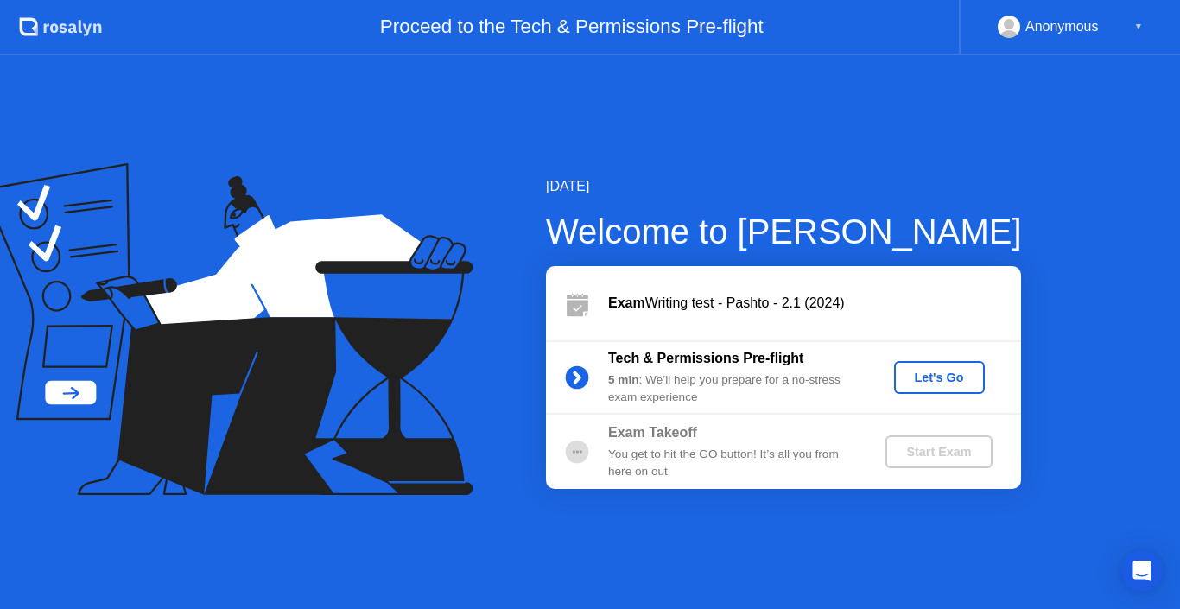
click at [927, 375] on div "Let's Go" at bounding box center [939, 378] width 77 height 14
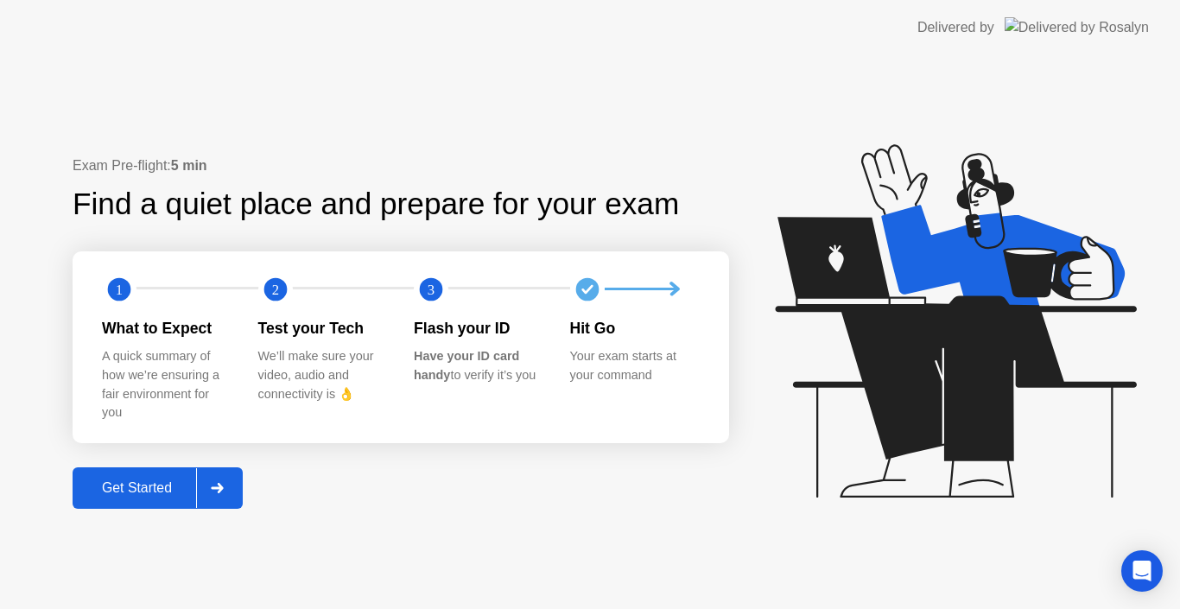
click at [124, 485] on div "Get Started" at bounding box center [137, 488] width 118 height 16
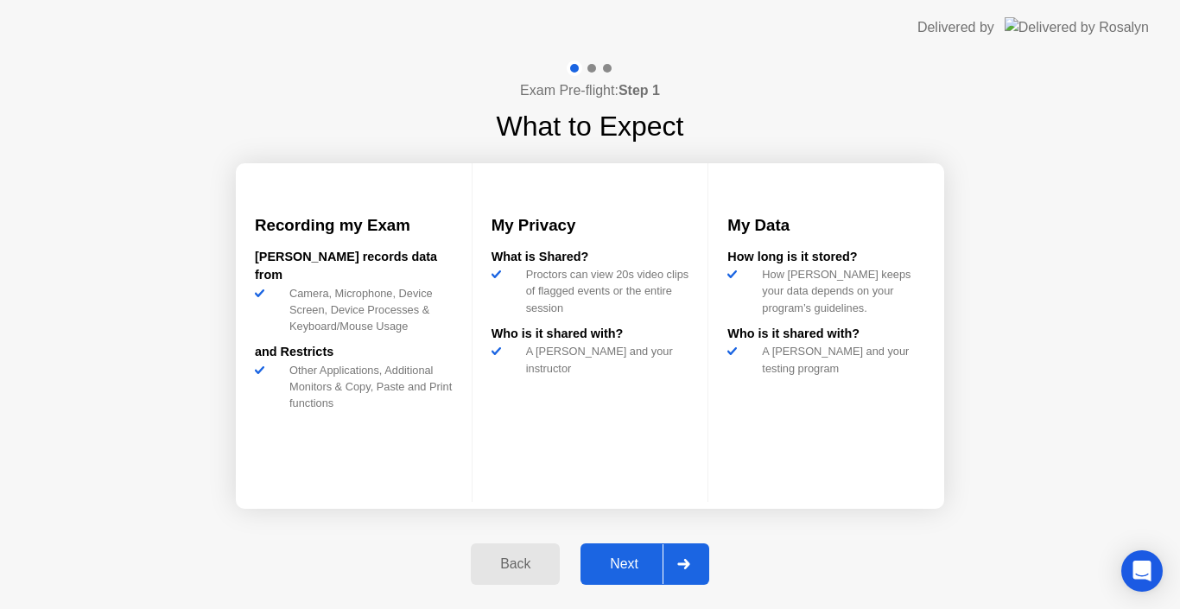
click at [623, 561] on div "Next" at bounding box center [624, 565] width 77 height 16
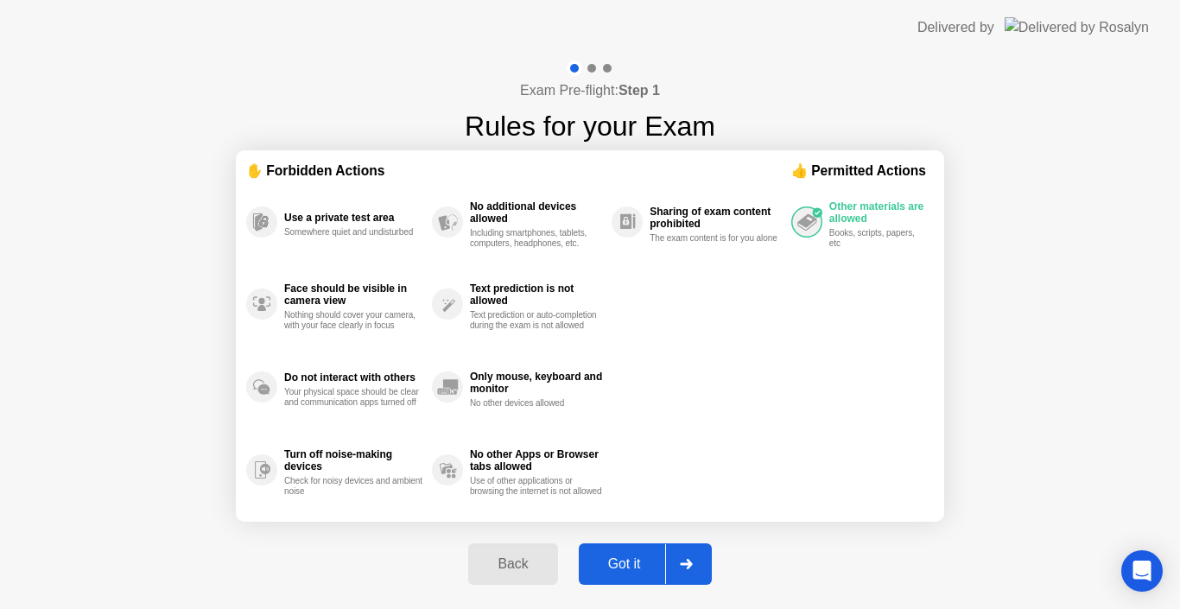
click at [623, 561] on div "Got it" at bounding box center [624, 565] width 81 height 16
select select "**********"
select select "*******"
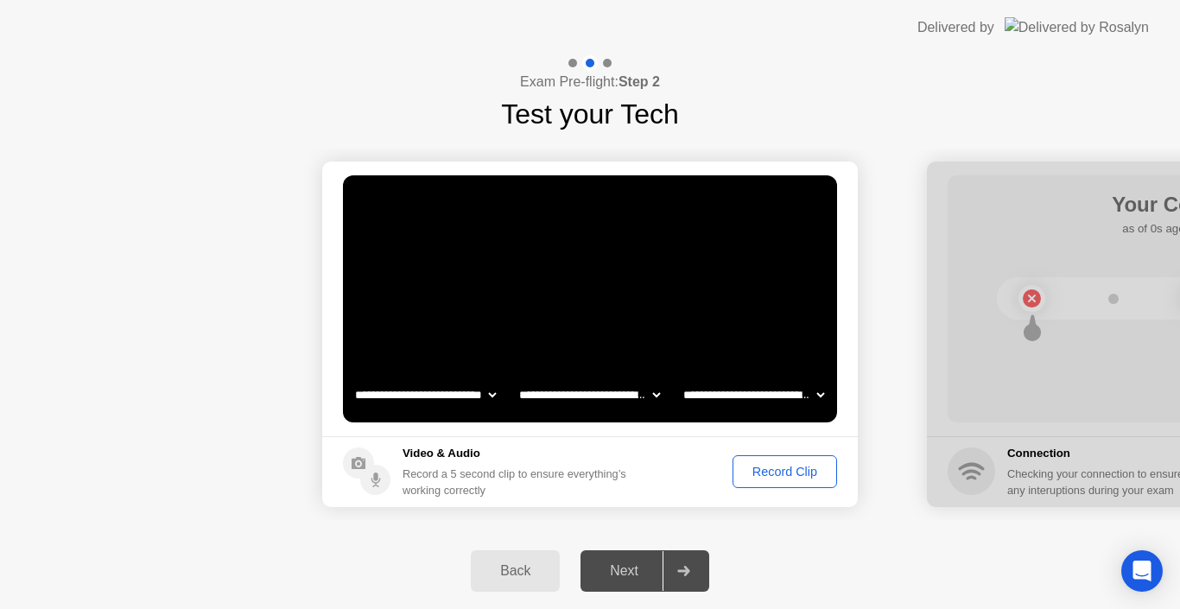
click at [783, 465] on div "Record Clip" at bounding box center [785, 472] width 92 height 14
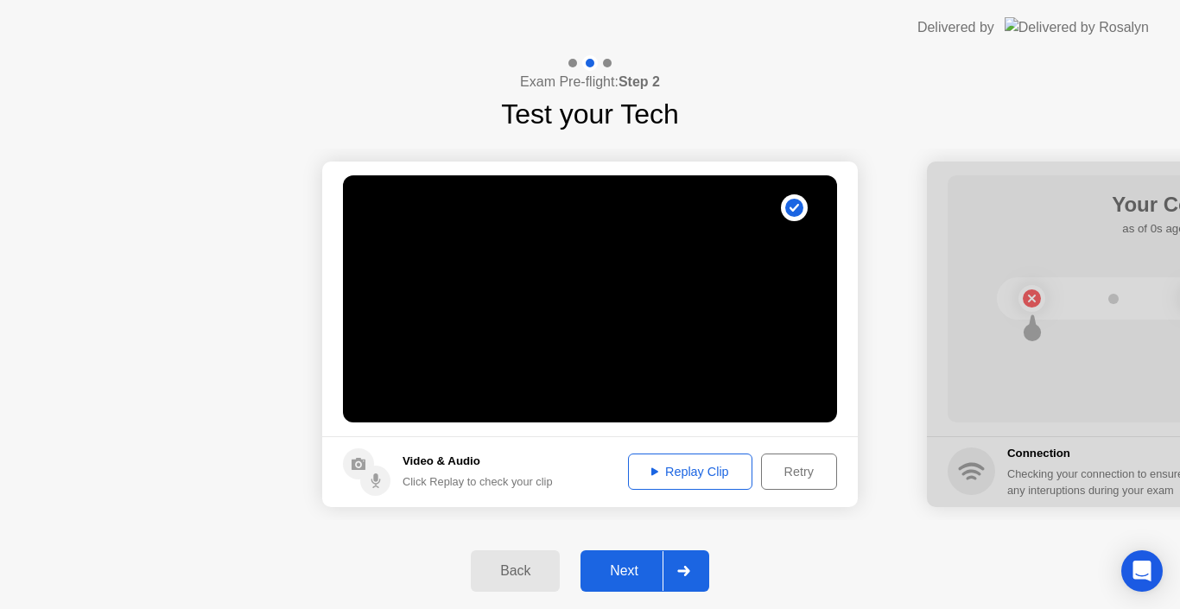
click at [669, 471] on div "Replay Clip" at bounding box center [690, 472] width 112 height 14
click at [625, 563] on div "Next" at bounding box center [624, 571] width 77 height 16
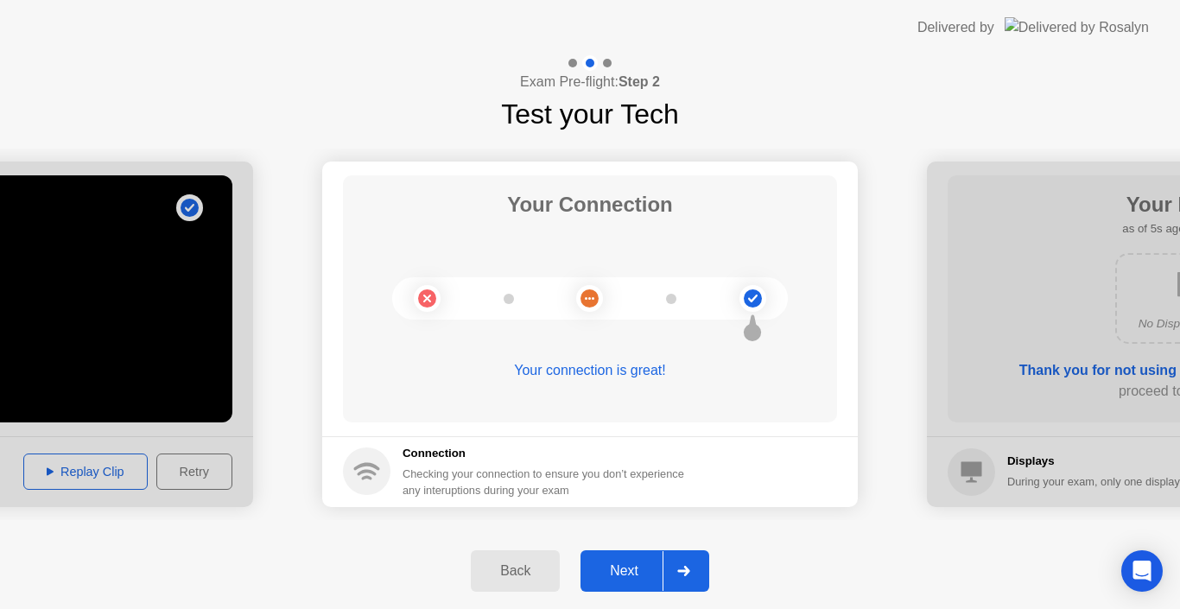
click at [627, 568] on div "Next" at bounding box center [624, 571] width 77 height 16
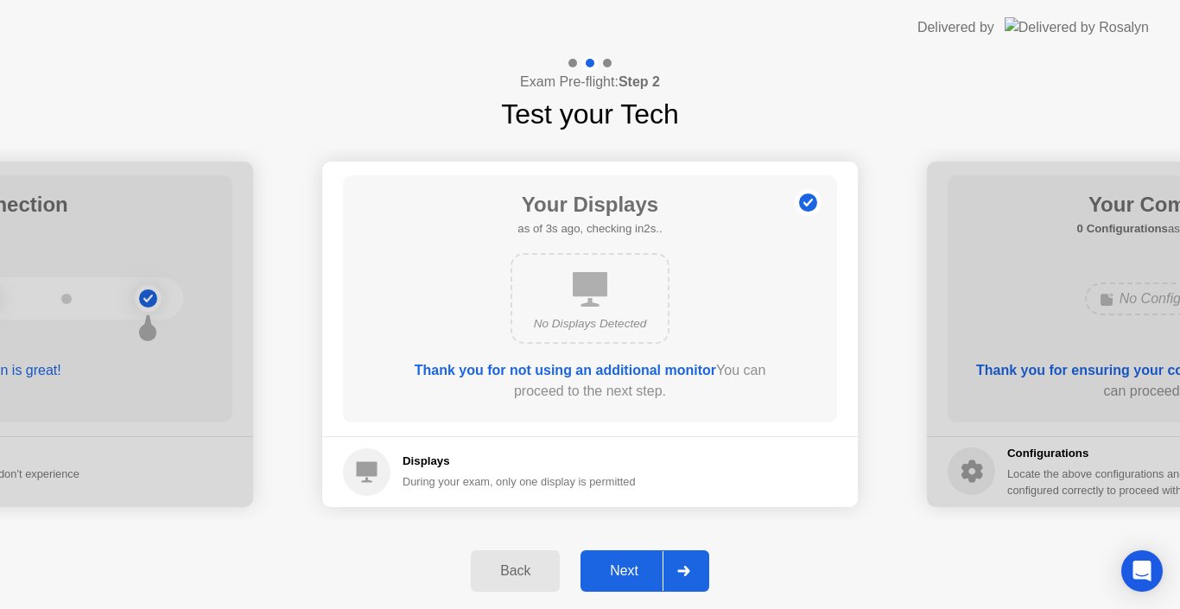
click at [627, 568] on div "Next" at bounding box center [624, 571] width 77 height 16
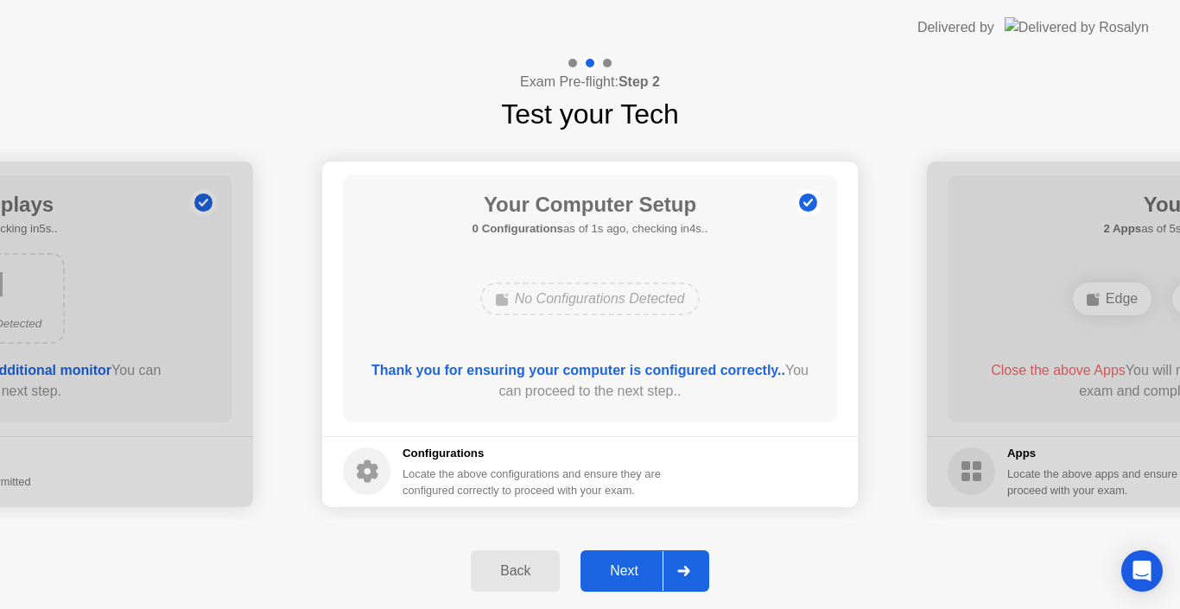
click at [627, 568] on div "Next" at bounding box center [624, 571] width 77 height 16
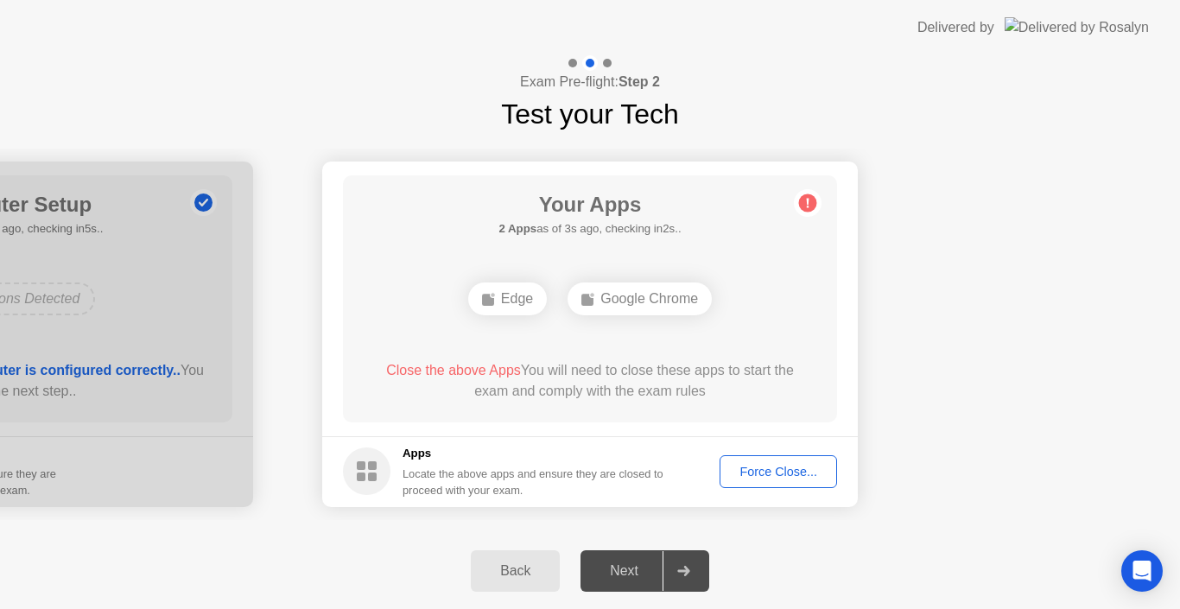
click at [775, 468] on div "Force Close..." at bounding box center [778, 472] width 105 height 14
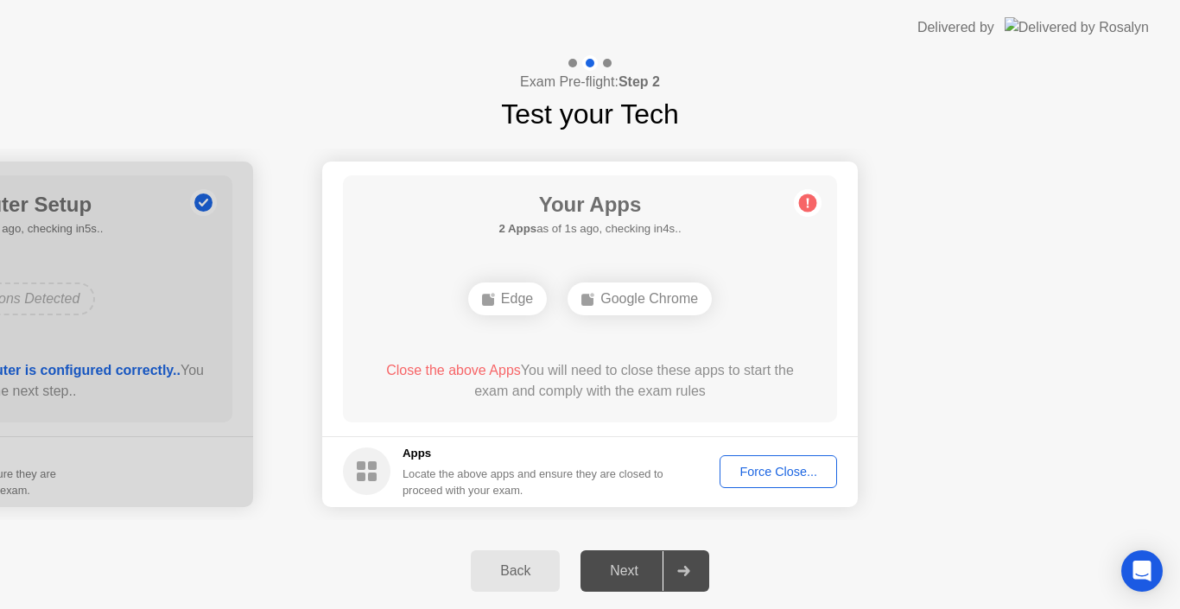
click at [762, 470] on div "Force Close..." at bounding box center [778, 472] width 105 height 14
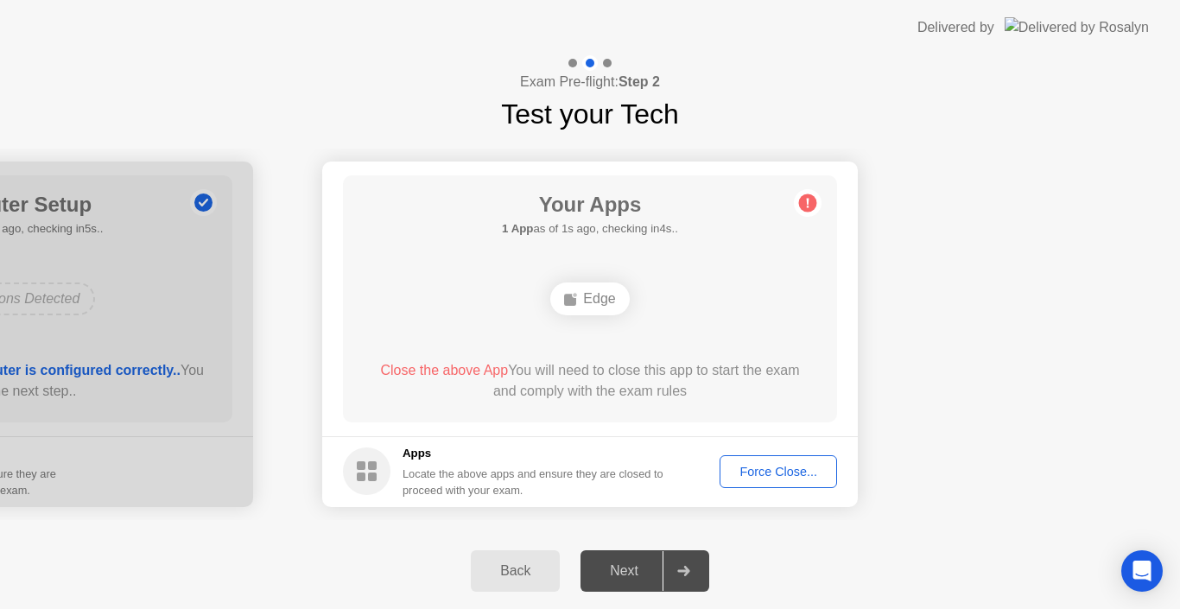
click at [760, 466] on div "Force Close..." at bounding box center [778, 472] width 105 height 14
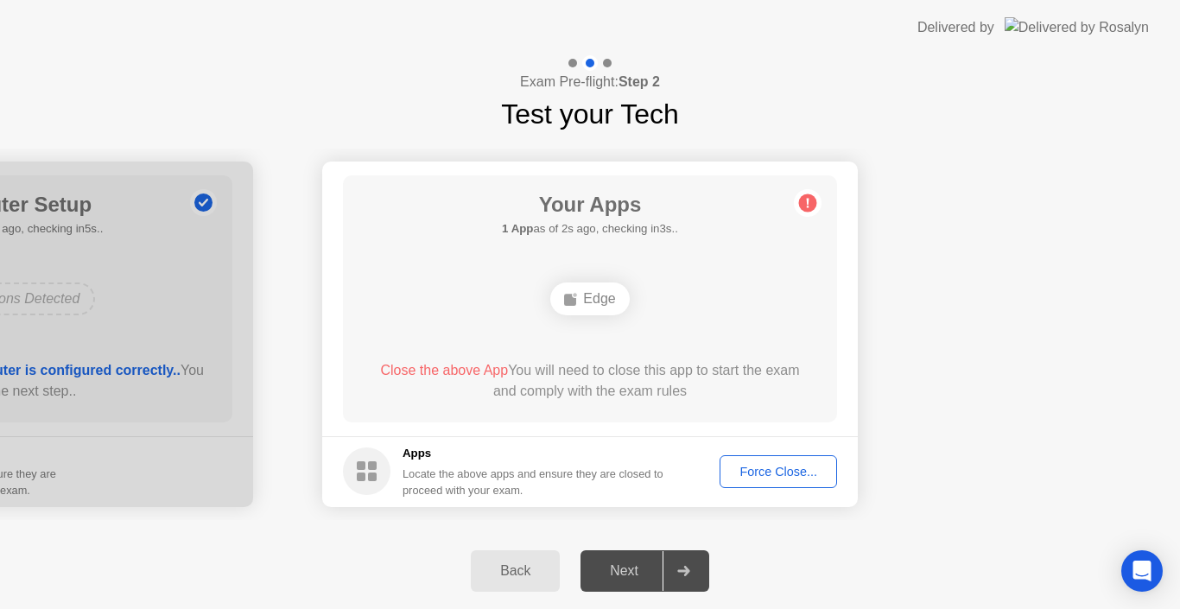
click at [755, 471] on div "Force Close..." at bounding box center [778, 472] width 105 height 14
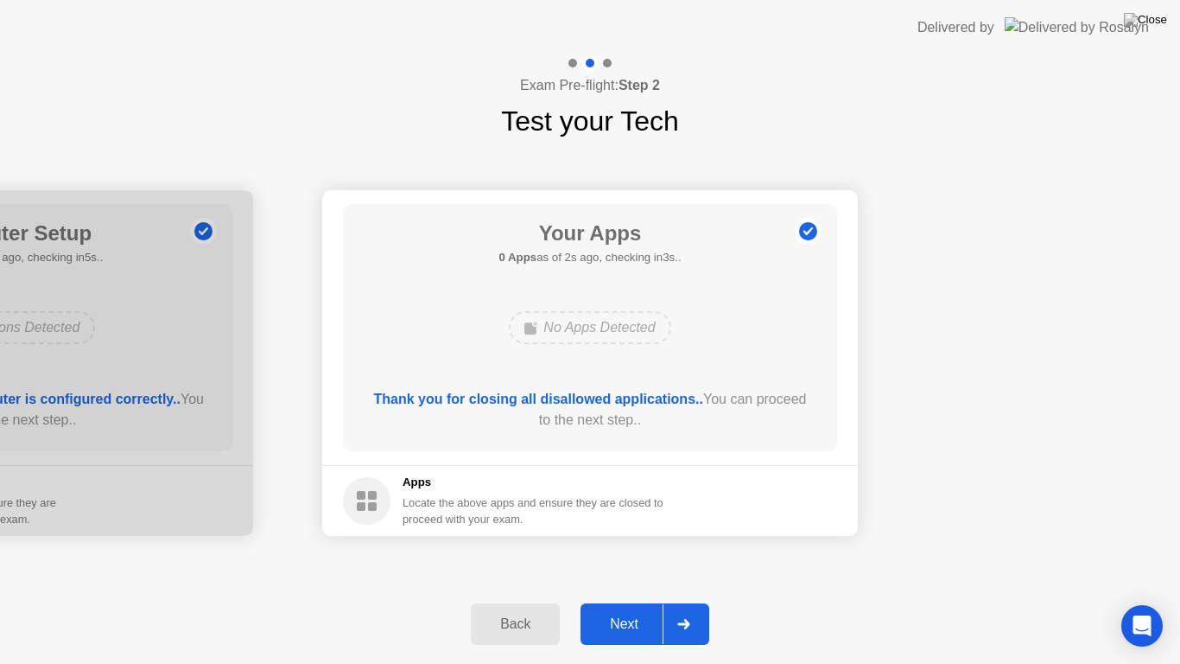
click at [627, 608] on div "Next" at bounding box center [624, 624] width 77 height 16
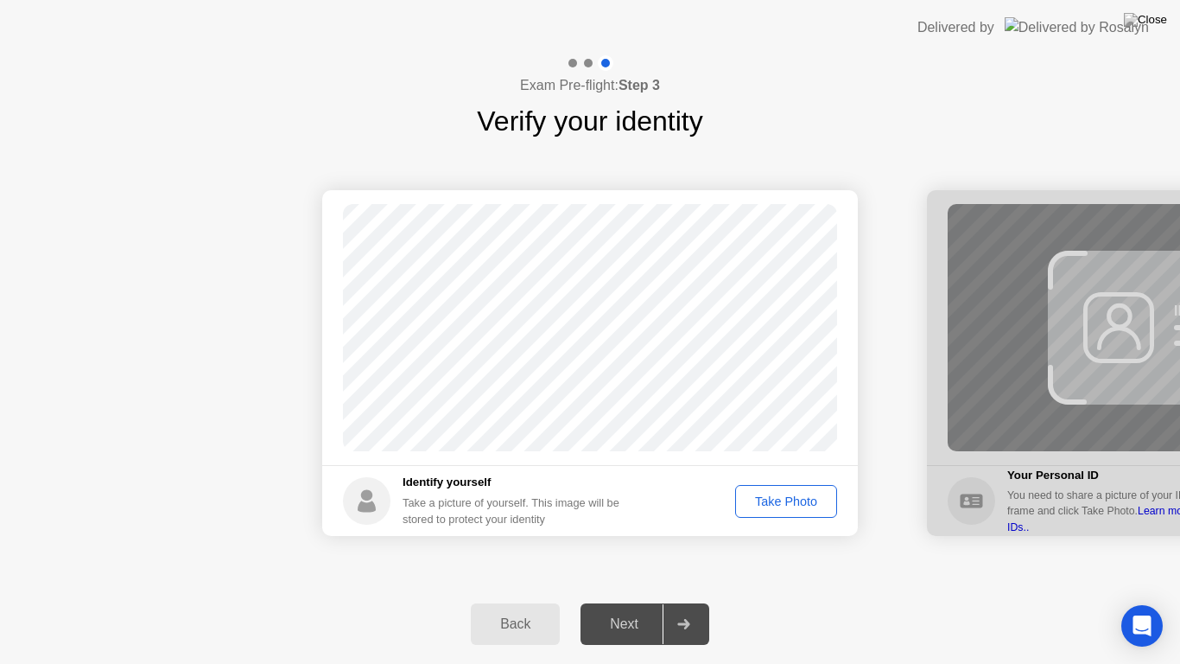
click at [775, 503] on div "Take Photo" at bounding box center [786, 501] width 90 height 14
click at [623, 608] on div "Next" at bounding box center [624, 624] width 77 height 16
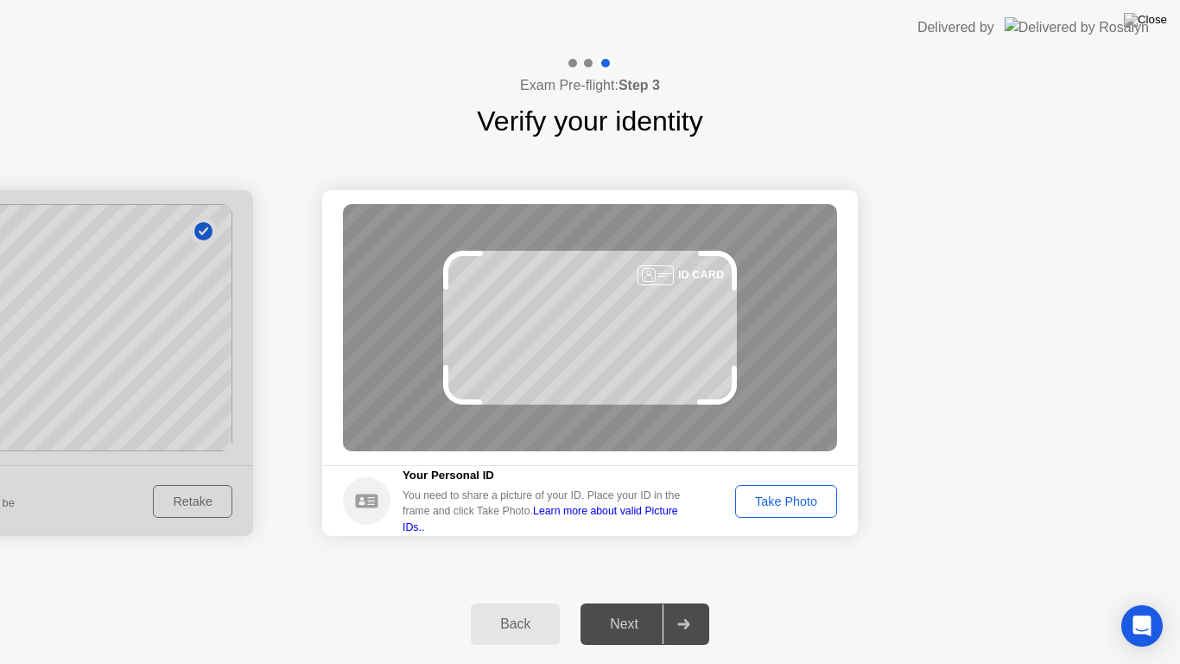
click at [779, 500] on div "Take Photo" at bounding box center [786, 501] width 90 height 14
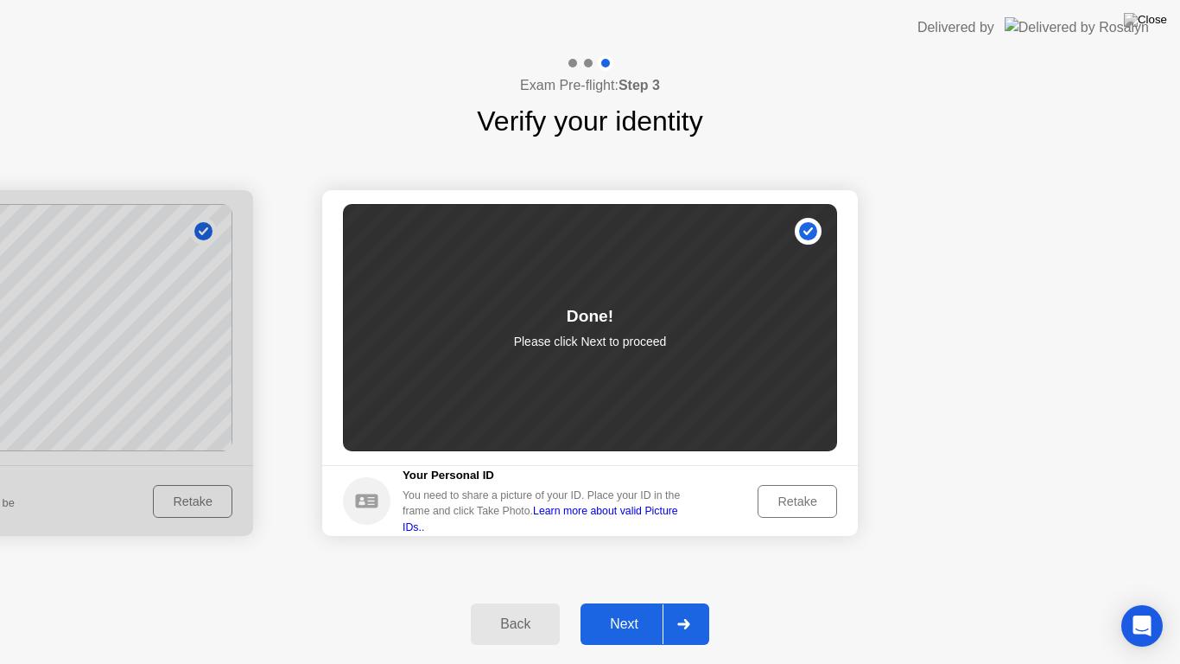
click at [628, 608] on div "Next" at bounding box center [624, 624] width 77 height 16
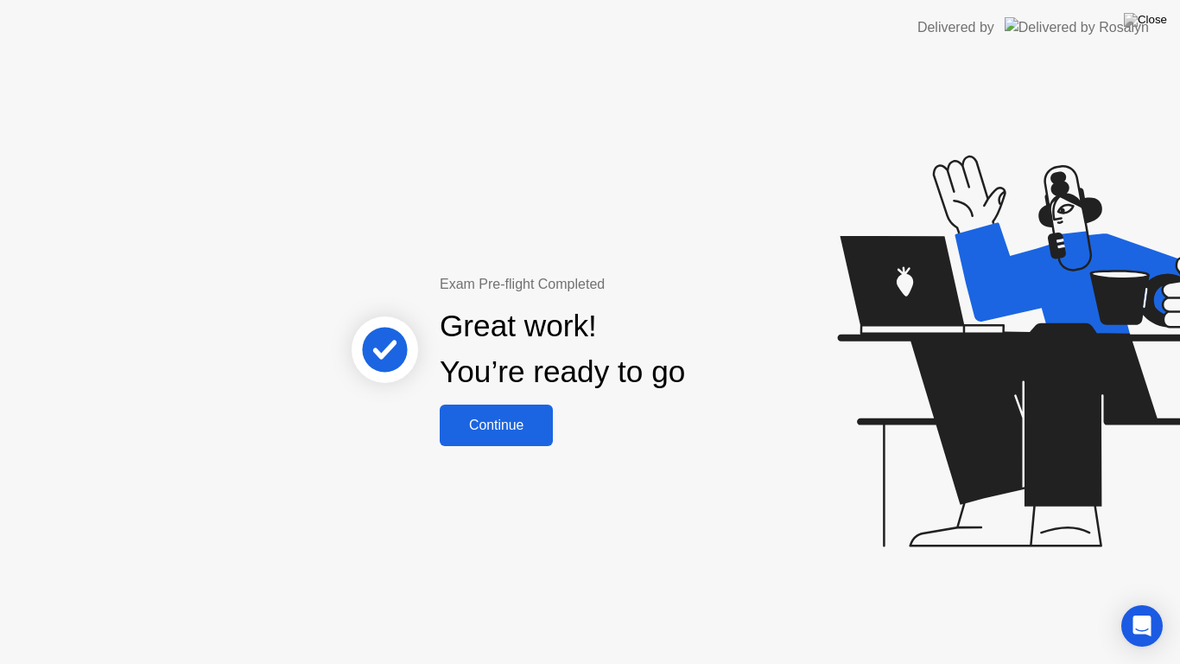
click at [504, 423] on div "Continue" at bounding box center [496, 425] width 103 height 16
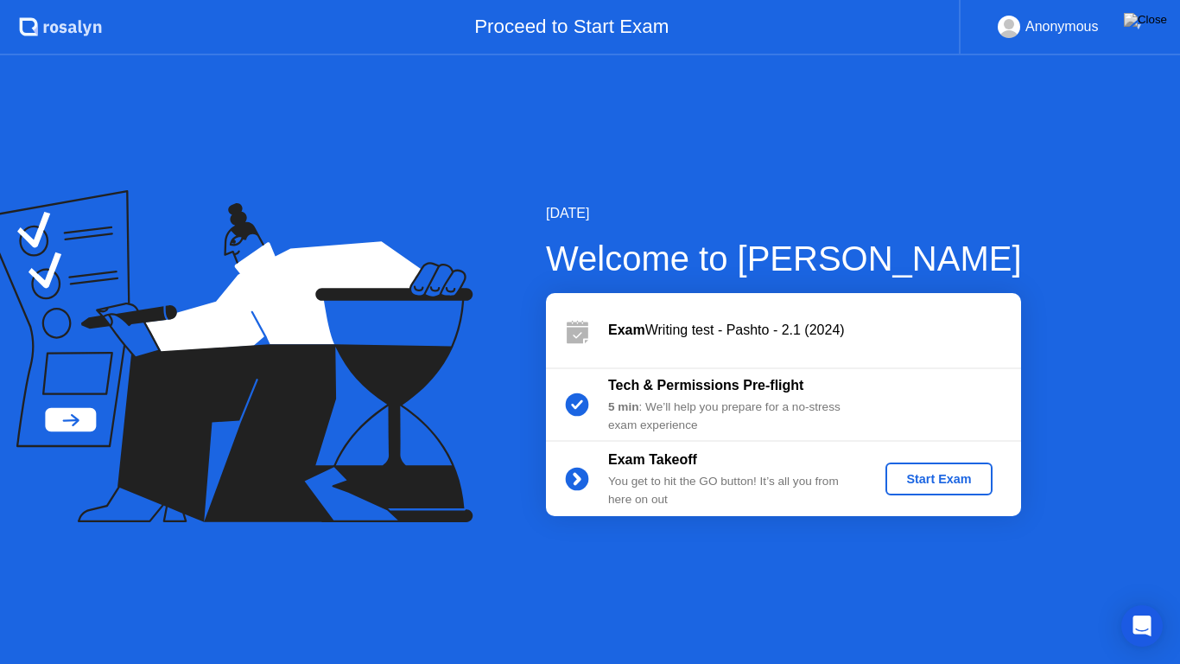
click at [913, 476] on div "Start Exam" at bounding box center [939, 479] width 92 height 14
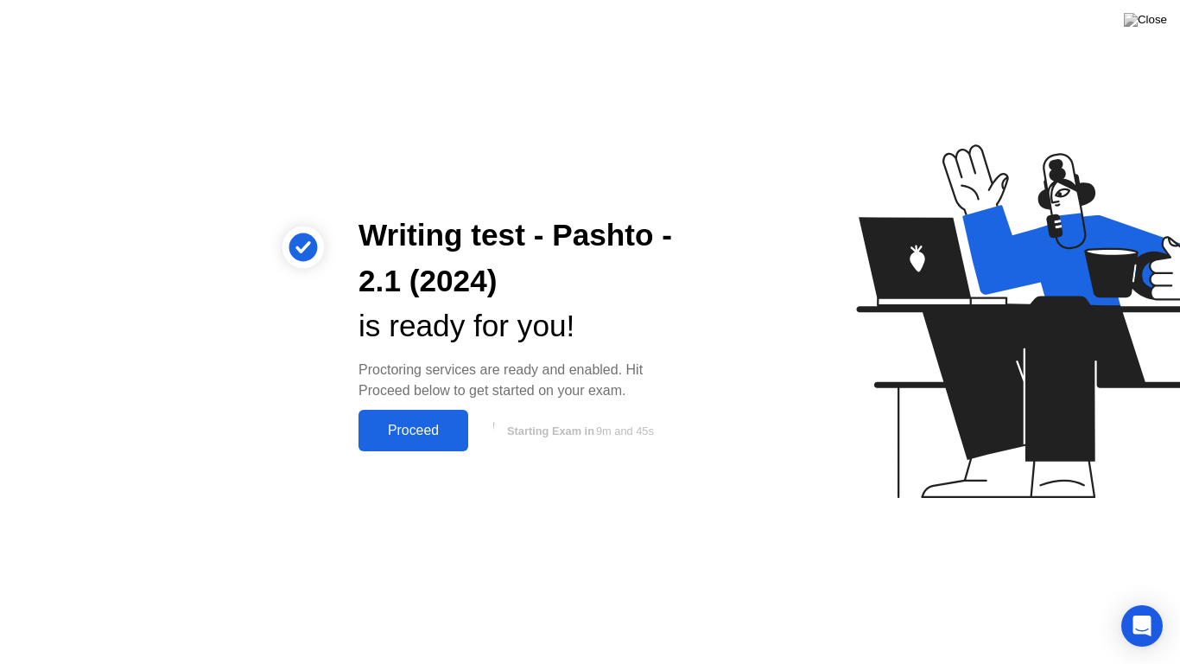
click at [406, 424] on div "Proceed" at bounding box center [413, 431] width 99 height 16
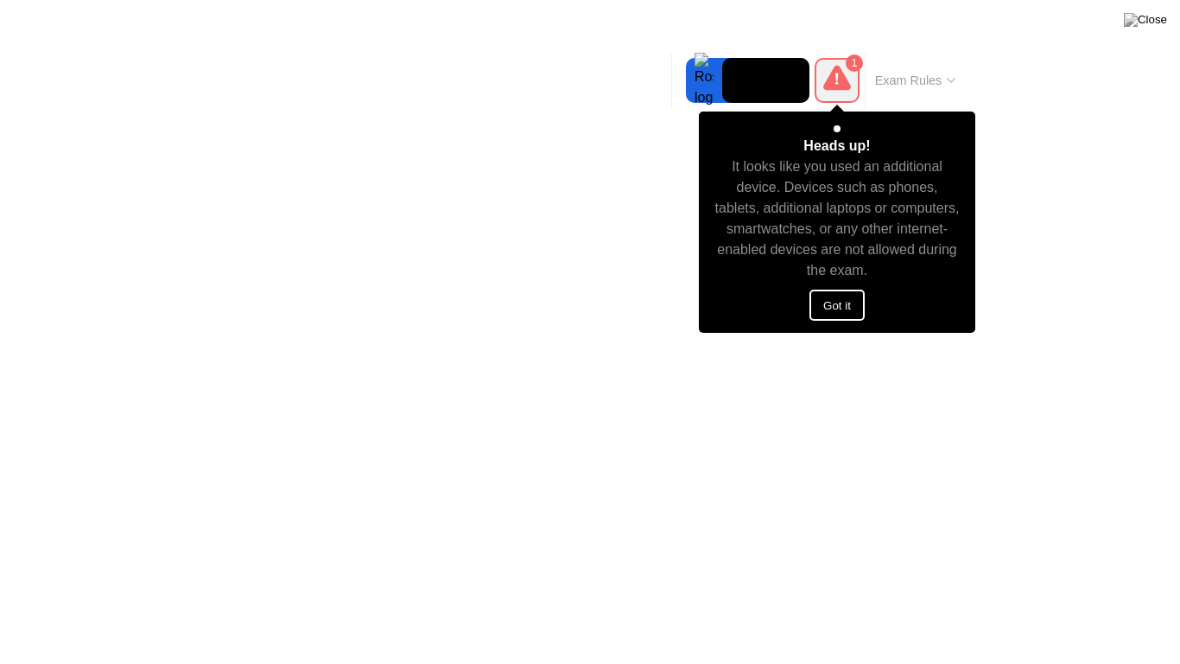
click at [842, 300] on button "Got it" at bounding box center [837, 304] width 55 height 31
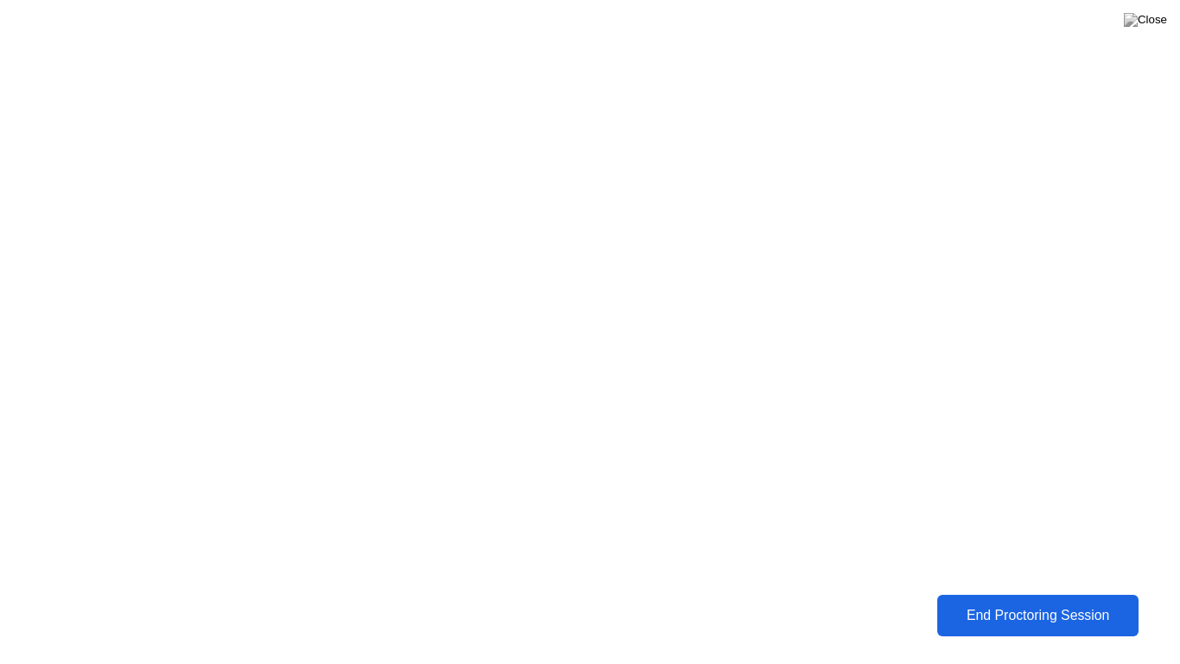
click at [982, 608] on div "End Proctoring Session" at bounding box center [1038, 615] width 191 height 16
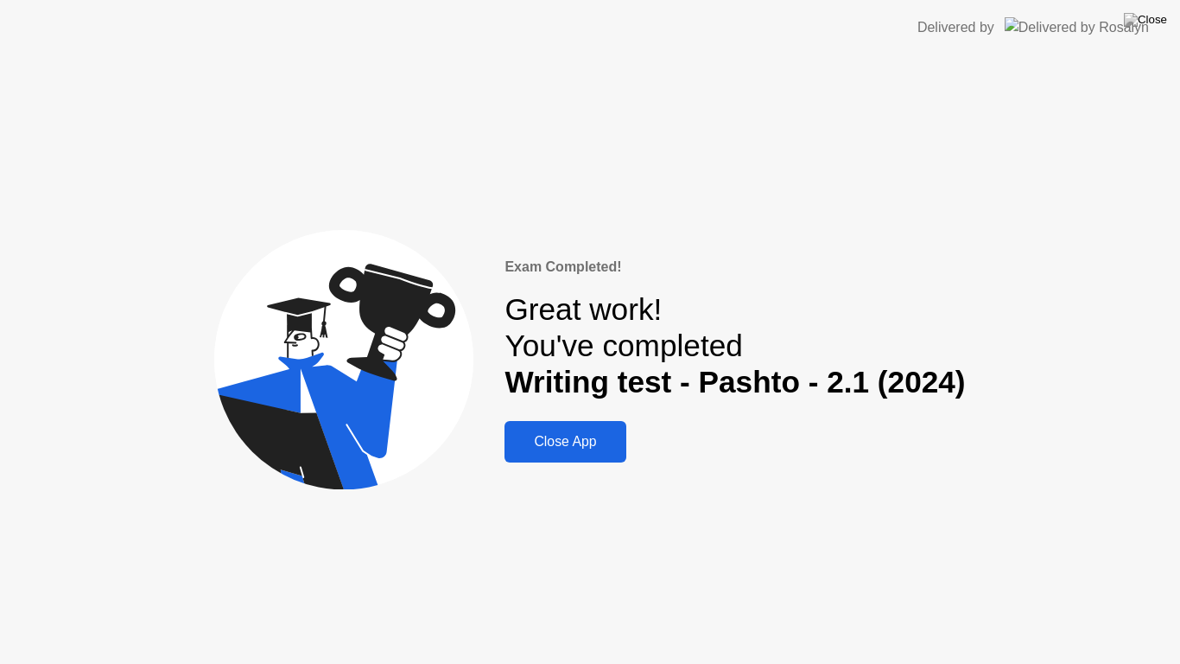
click at [563, 448] on div "Close App" at bounding box center [565, 442] width 111 height 16
